Goal: Task Accomplishment & Management: Use online tool/utility

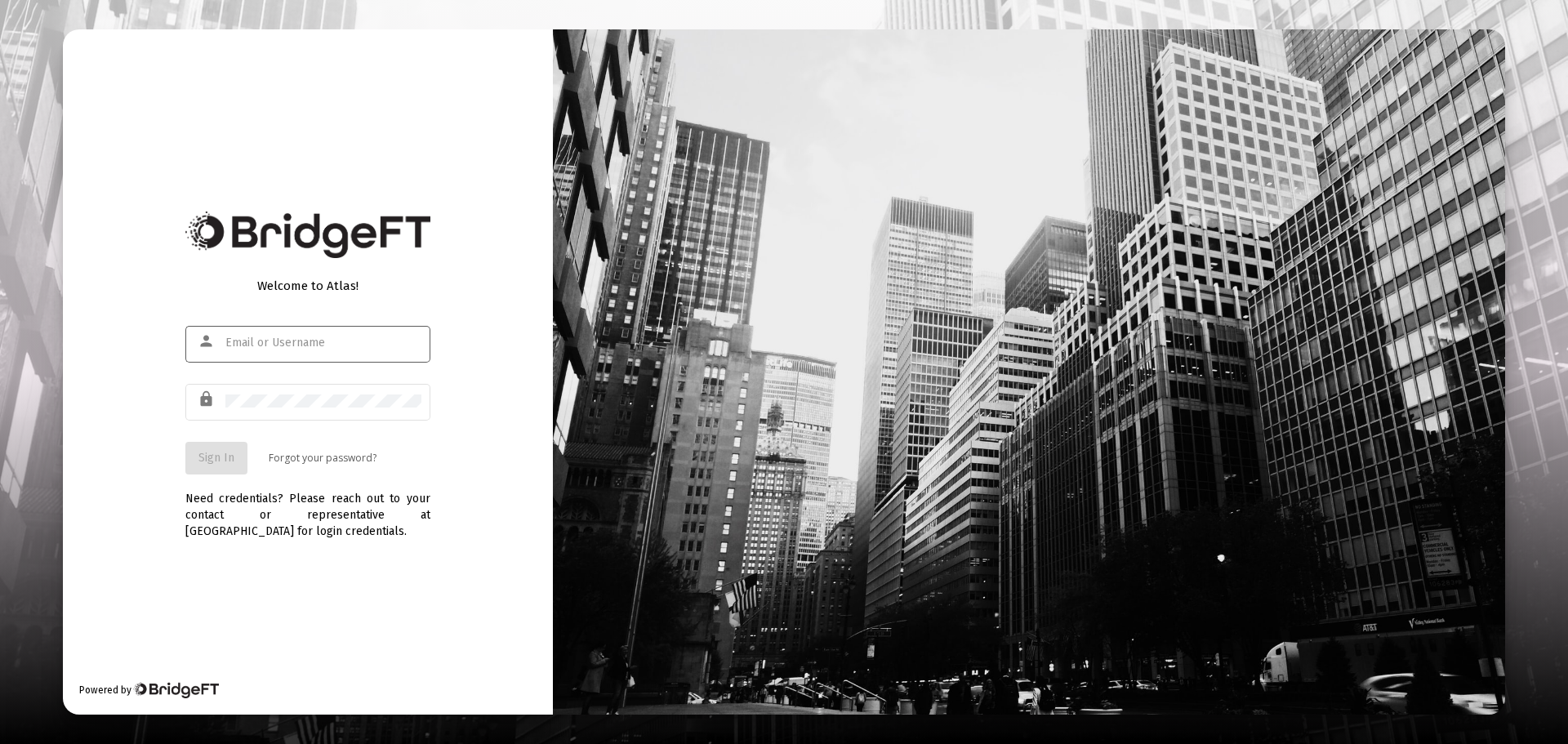
click at [319, 337] on input "text" at bounding box center [323, 343] width 196 height 13
click at [288, 336] on div at bounding box center [323, 342] width 196 height 40
click at [267, 347] on input "text" at bounding box center [323, 343] width 196 height 13
type input "evan@loomisfc.com"
click at [199, 469] on button "Sign In" at bounding box center [217, 457] width 63 height 32
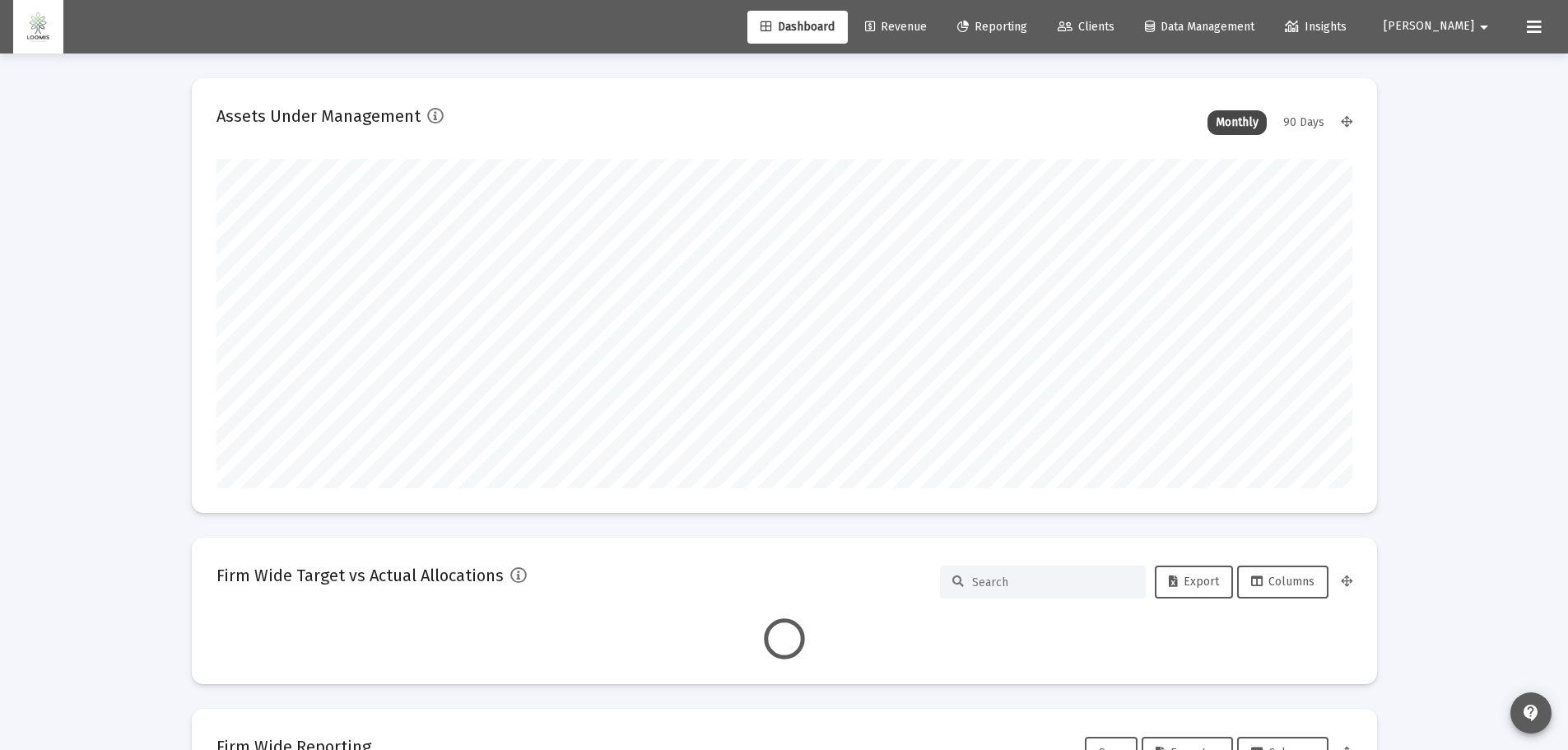
scroll to position [329, 1136]
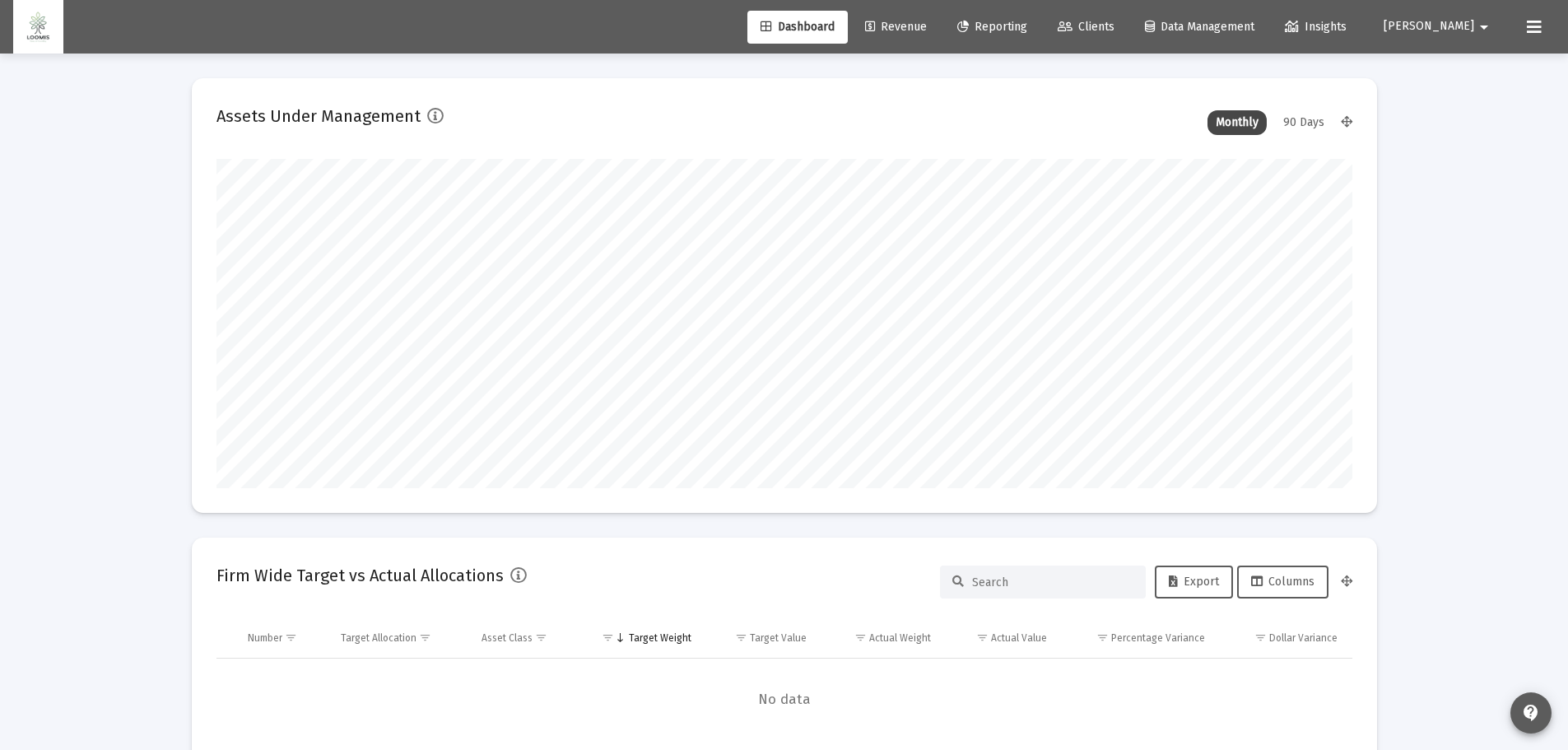
type input "2025-09-24"
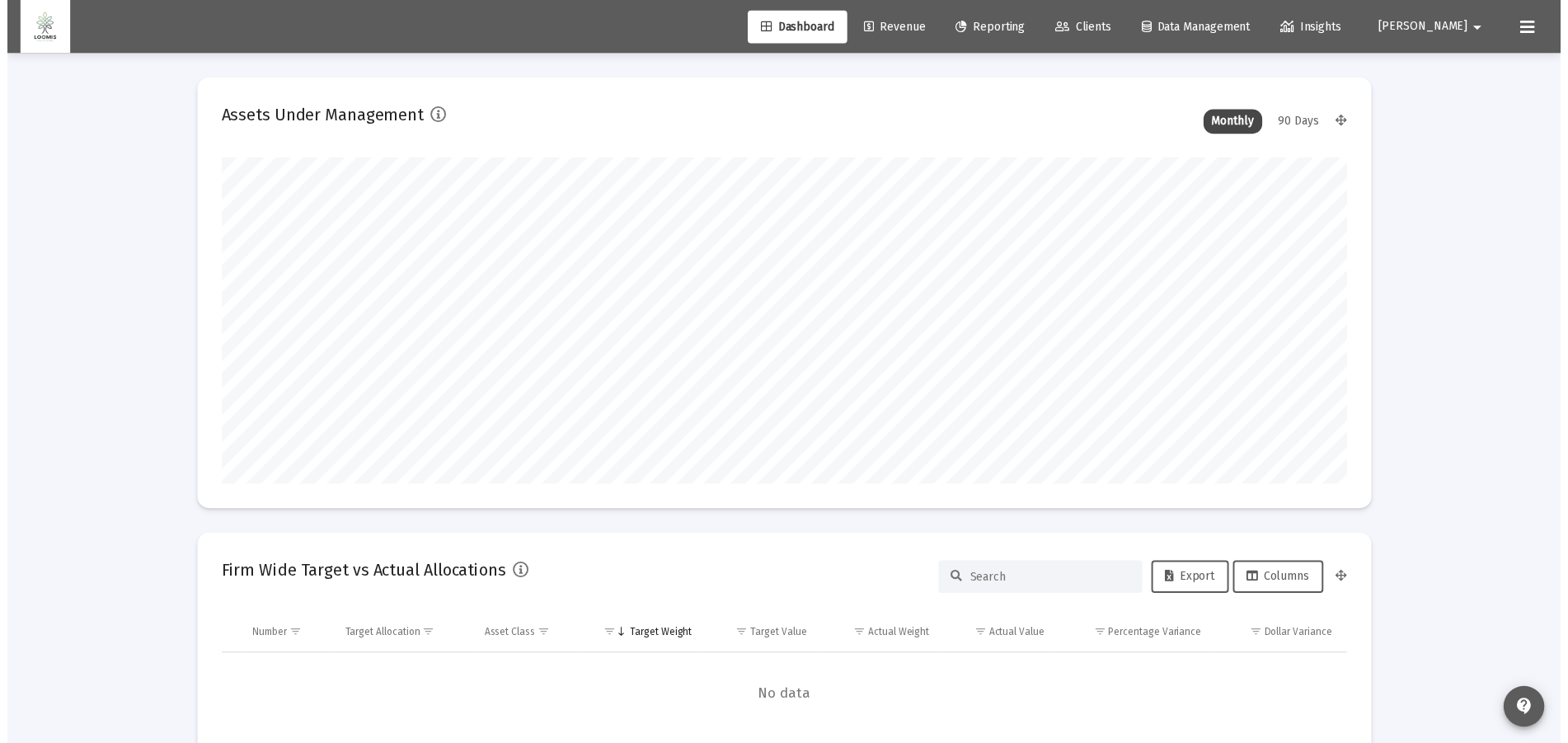
scroll to position [330, 532]
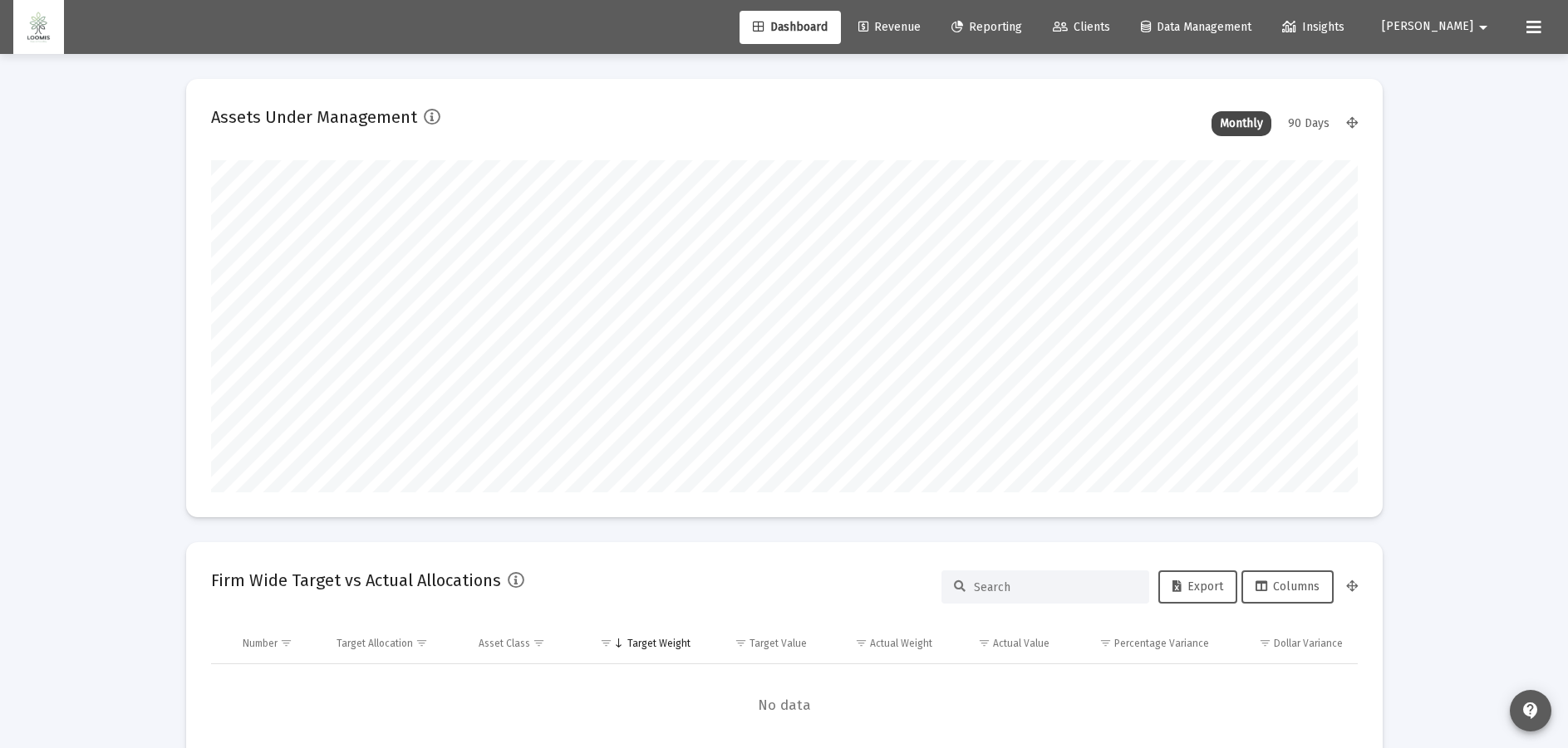
click at [1022, 25] on span "Reporting" at bounding box center [986, 27] width 71 height 14
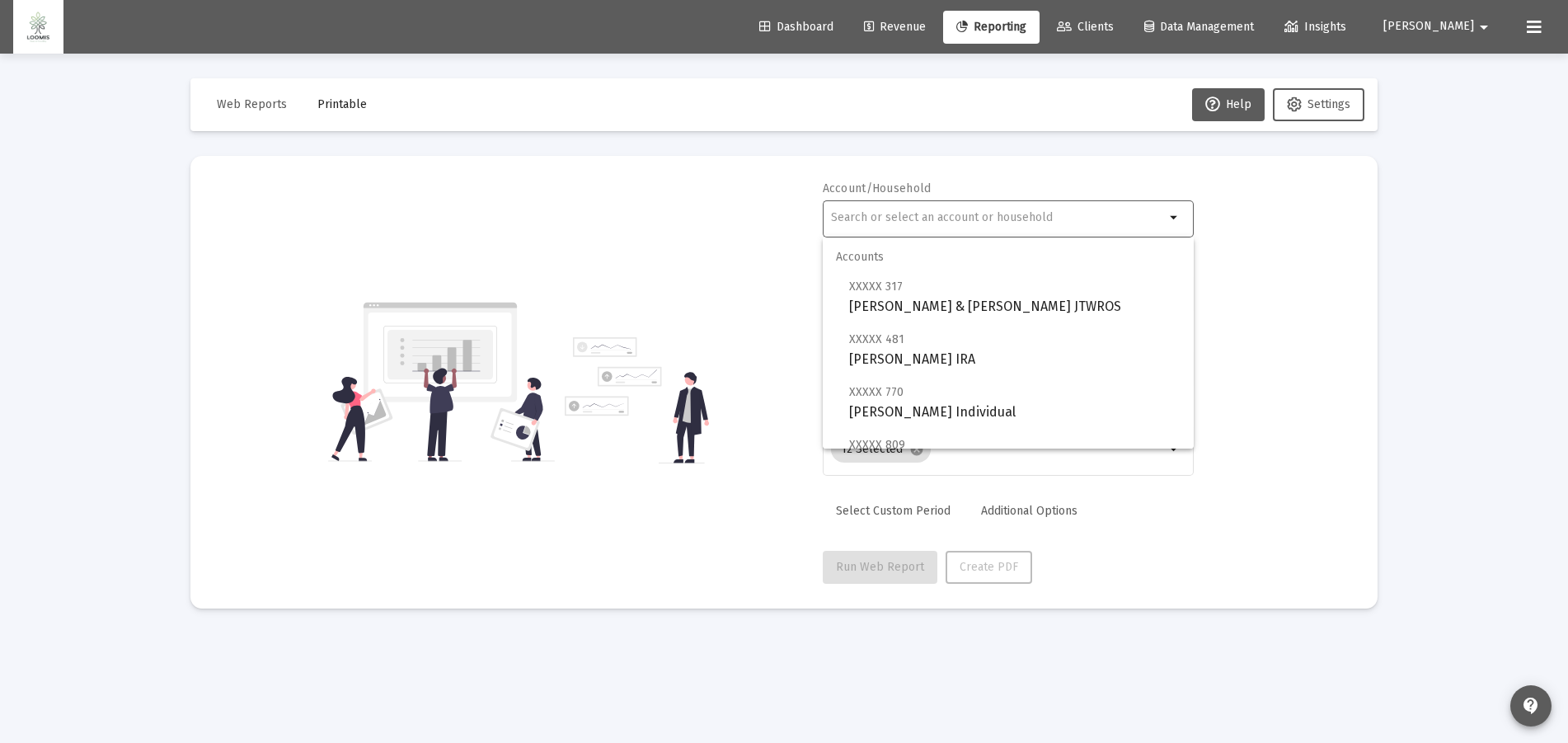
click at [1018, 217] on input "text" at bounding box center [998, 217] width 334 height 13
click at [937, 214] on input "text" at bounding box center [998, 217] width 334 height 13
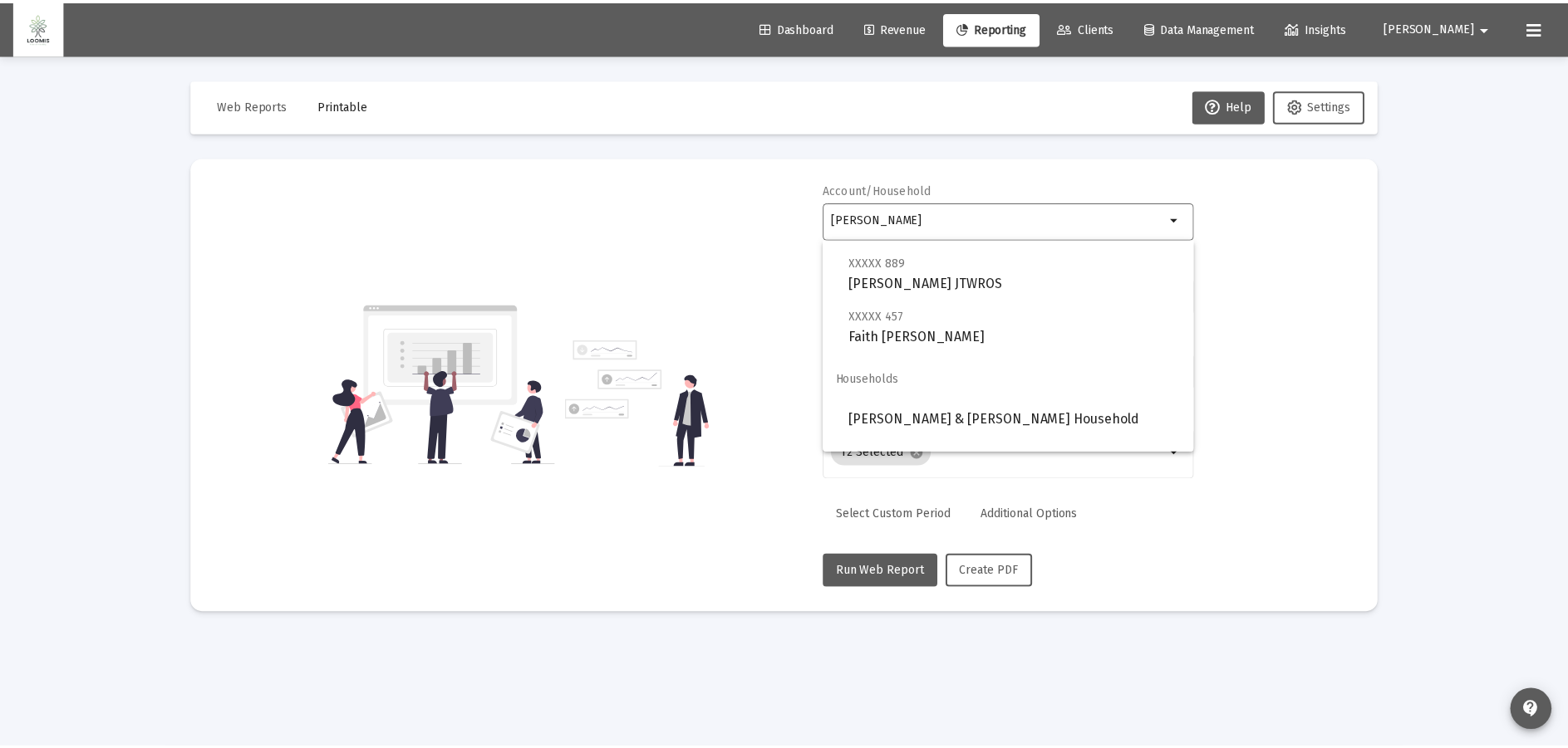
scroll to position [665, 0]
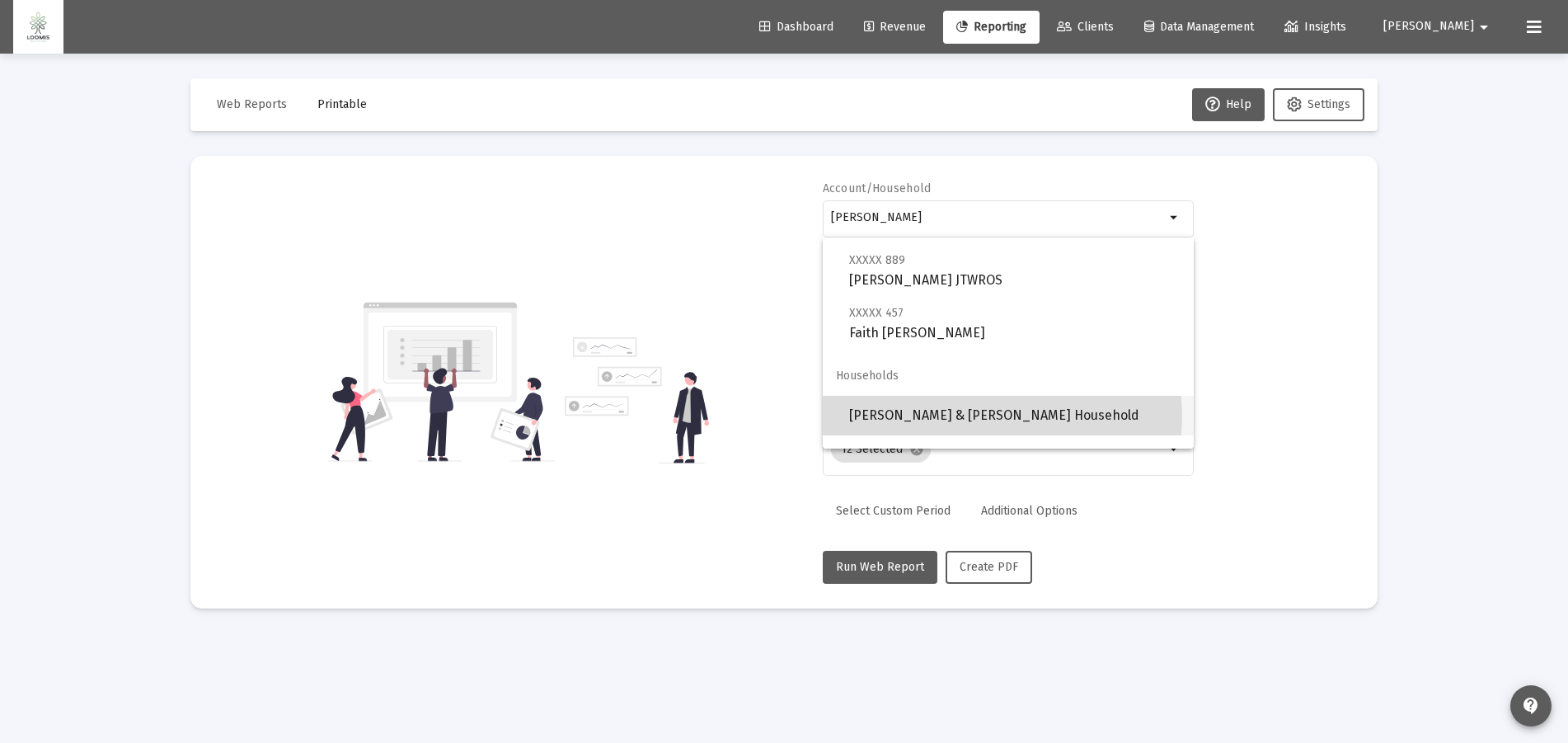
click at [987, 416] on span "Alfonso & Catherine Loomis Household" at bounding box center [1015, 415] width 331 height 39
type input "Alfonso & Catherine Loomis Household"
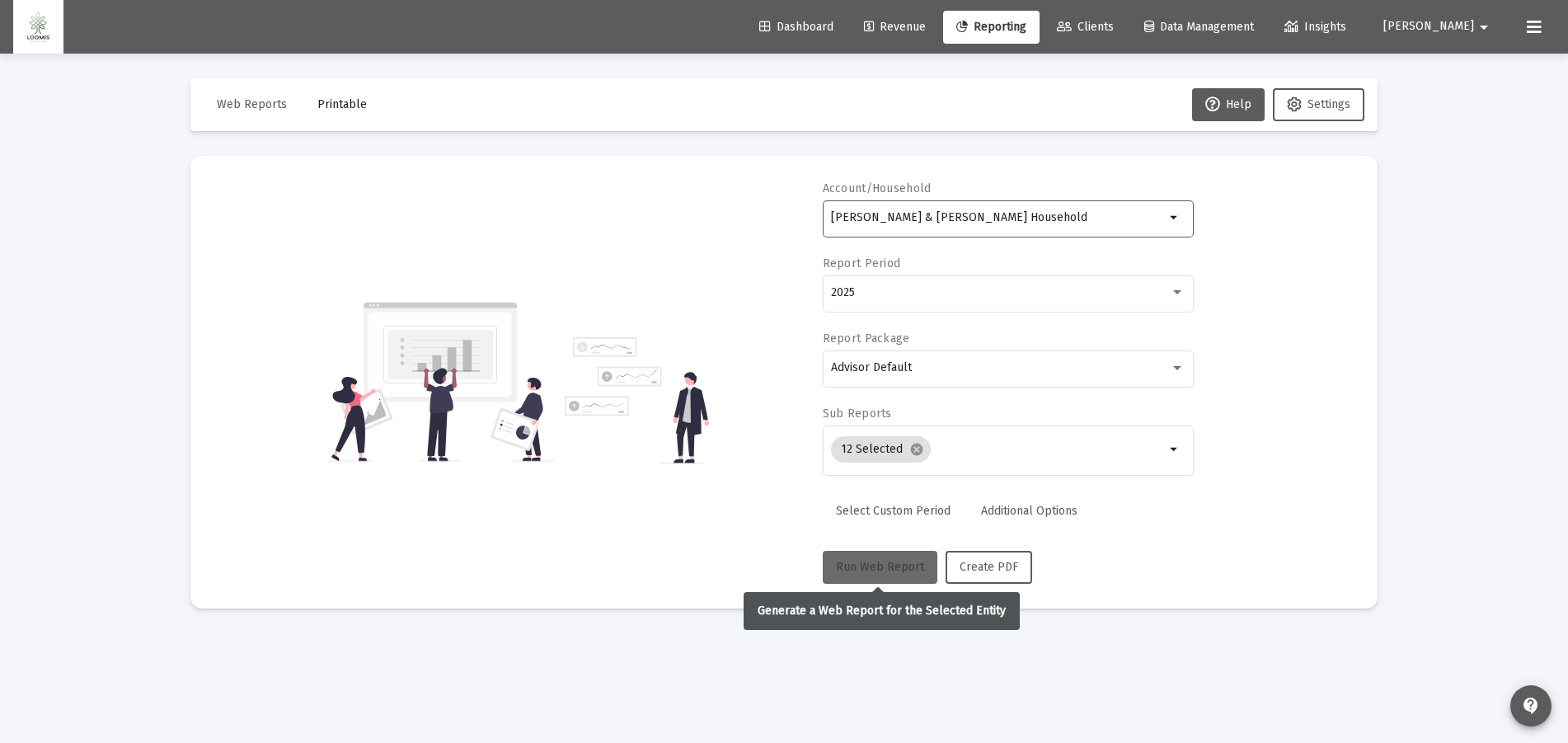
click at [858, 564] on span "Run Web Report" at bounding box center [880, 567] width 88 height 14
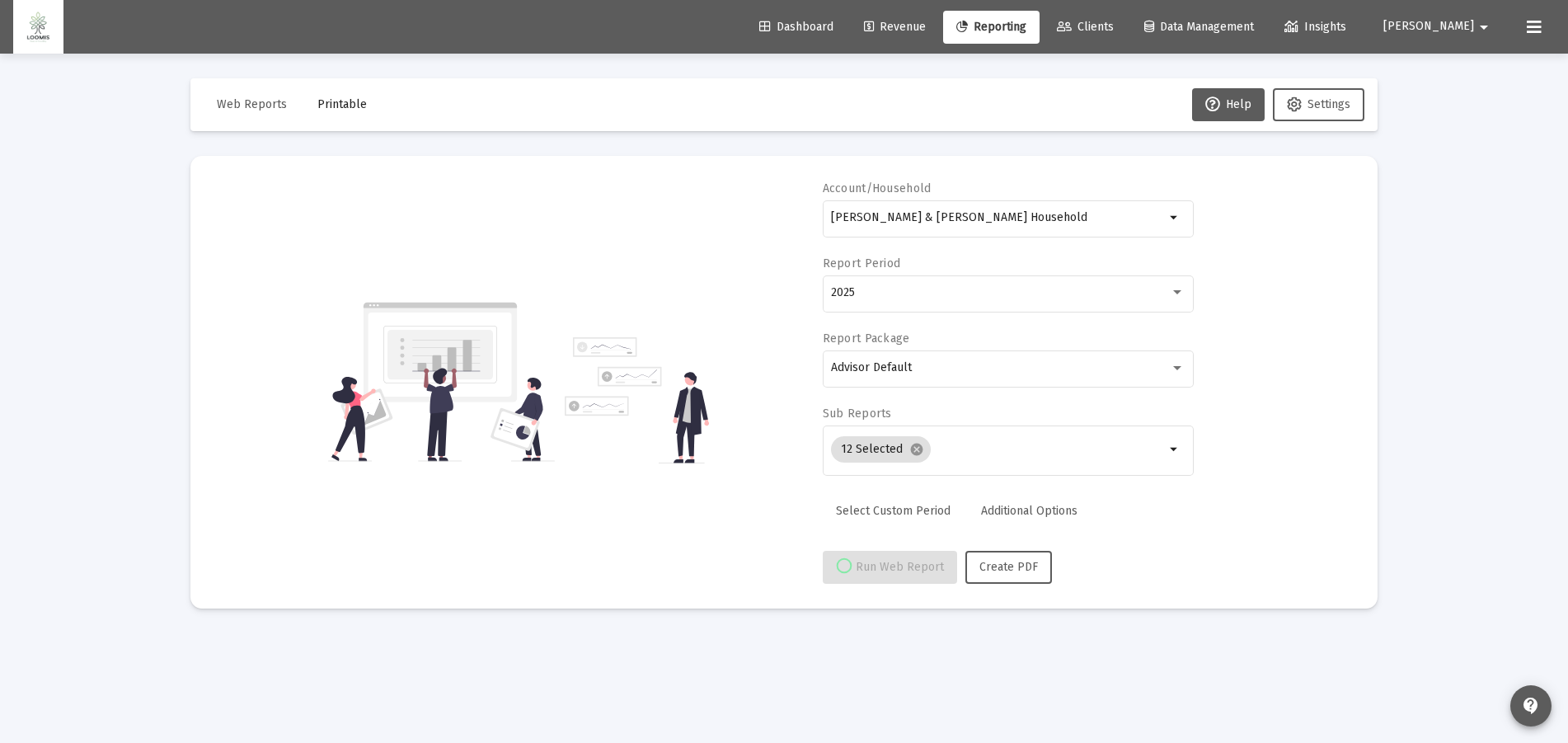
select select "View all"
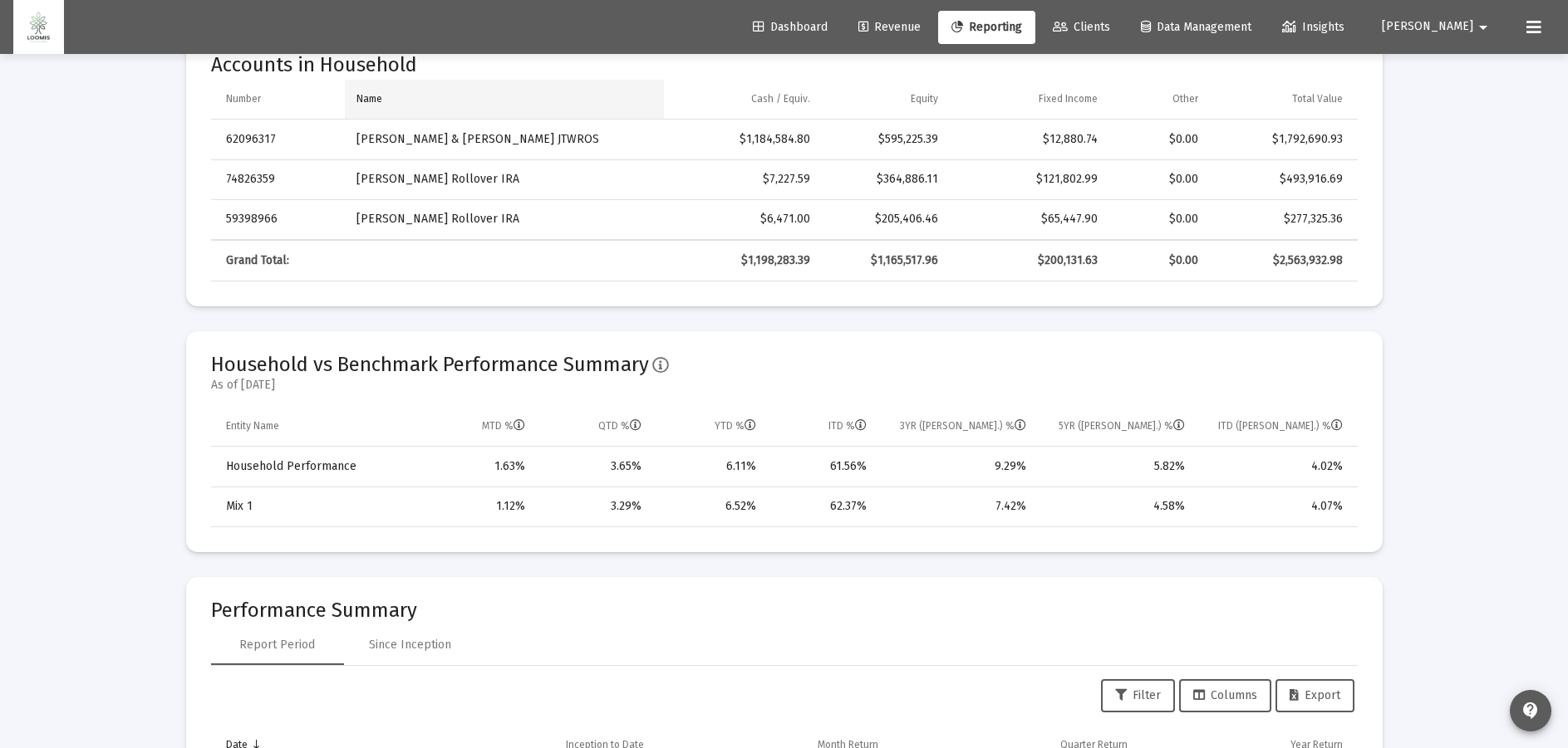
scroll to position [830, 0]
